Goal: Information Seeking & Learning: Learn about a topic

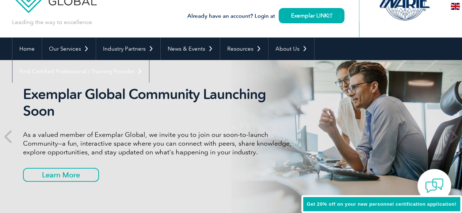
scroll to position [73, 0]
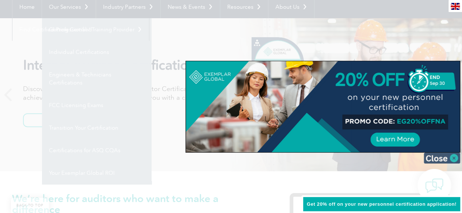
click at [447, 158] on img at bounding box center [441, 158] width 36 height 11
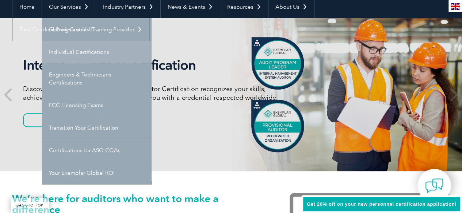
click at [84, 52] on link "Individual Certifications" at bounding box center [96, 52] width 109 height 23
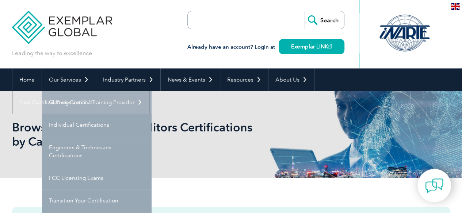
click at [80, 103] on link "Getting Certified" at bounding box center [96, 102] width 109 height 23
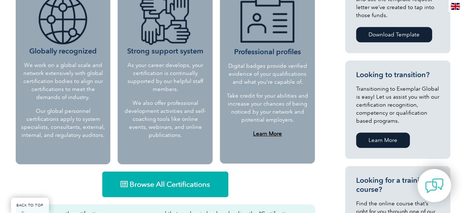
scroll to position [350, 0]
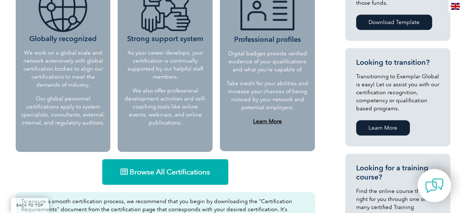
click at [169, 174] on span "Browse All Certifications" at bounding box center [170, 172] width 80 height 7
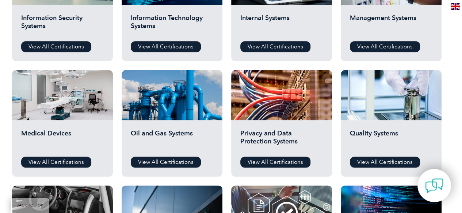
scroll to position [474, 0]
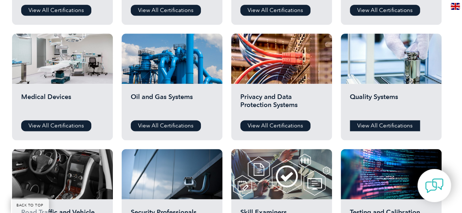
click at [401, 126] on link "View All Certifications" at bounding box center [385, 125] width 70 height 11
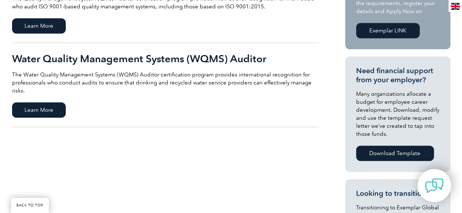
scroll to position [146, 0]
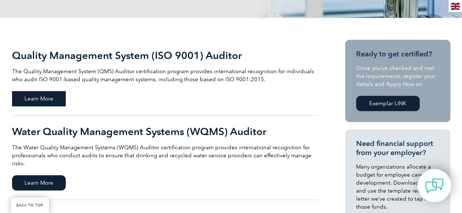
click at [36, 99] on span "Learn More" at bounding box center [39, 98] width 54 height 15
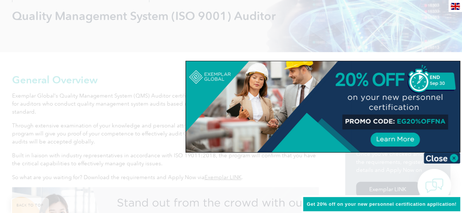
scroll to position [148, 0]
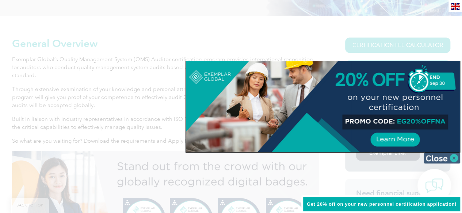
click at [440, 159] on img at bounding box center [441, 158] width 36 height 11
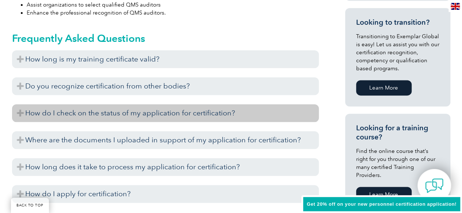
scroll to position [440, 0]
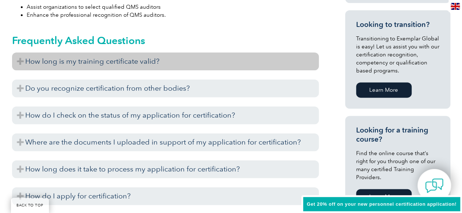
click at [22, 61] on h3 "How long is my training certificate valid?" at bounding box center [165, 62] width 306 height 18
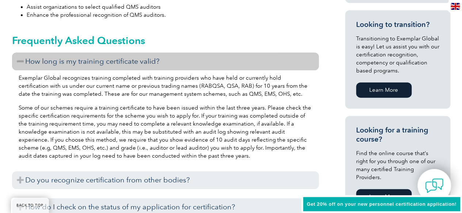
click at [22, 61] on h3 "How long is my training certificate valid?" at bounding box center [165, 62] width 306 height 18
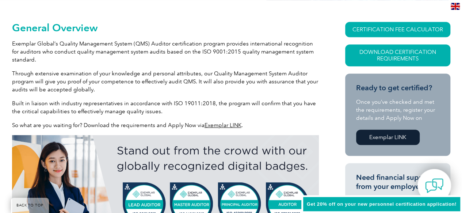
scroll to position [163, 0]
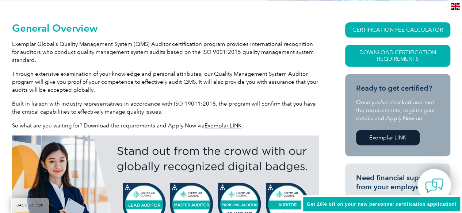
click at [377, 140] on link "Exemplar LINK" at bounding box center [387, 137] width 63 height 15
